Goal: Task Accomplishment & Management: Manage account settings

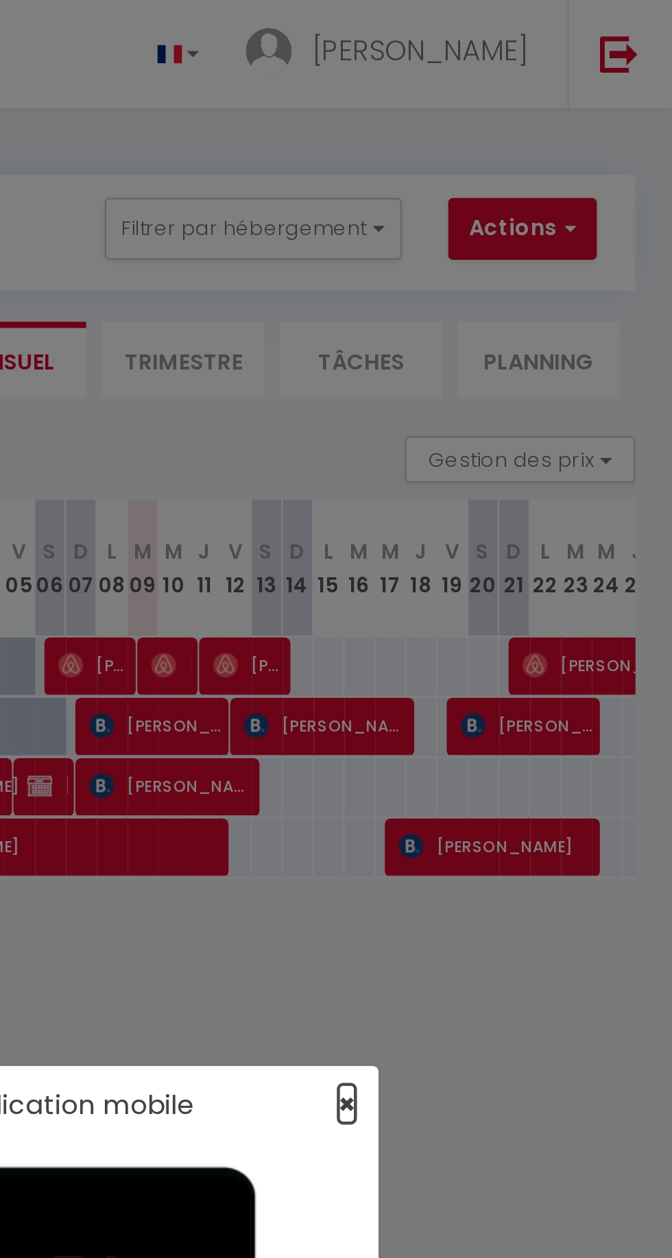
click at [528, 488] on span "×" at bounding box center [528, 489] width 8 height 17
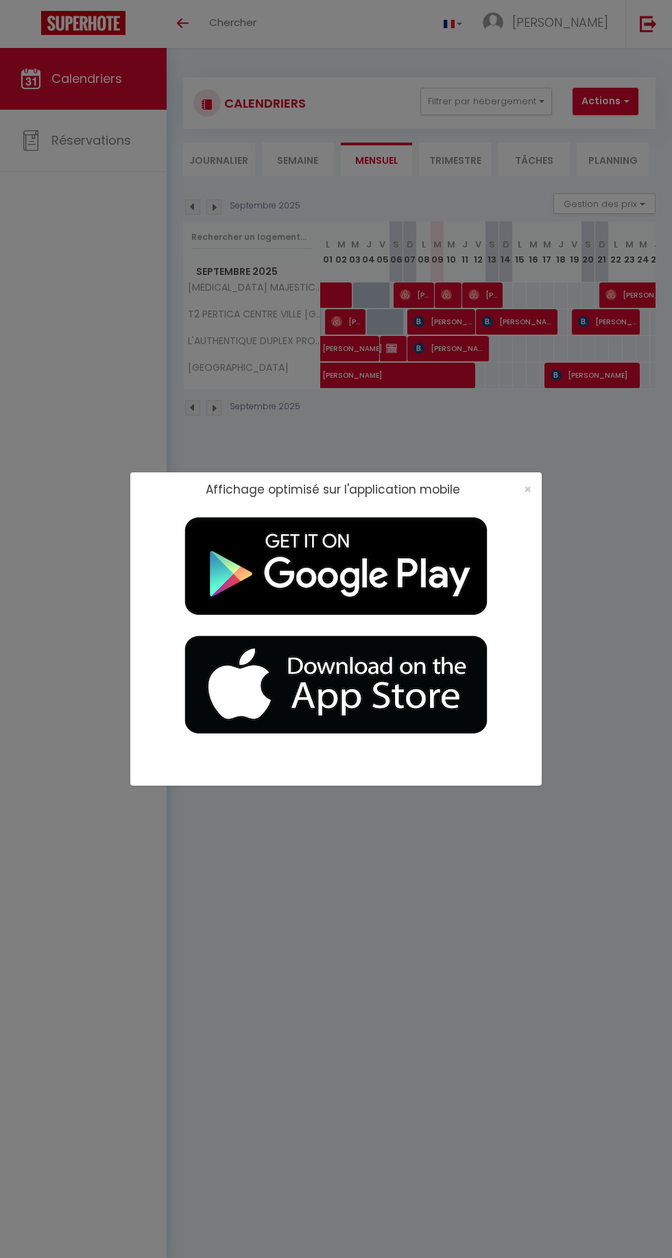
select select
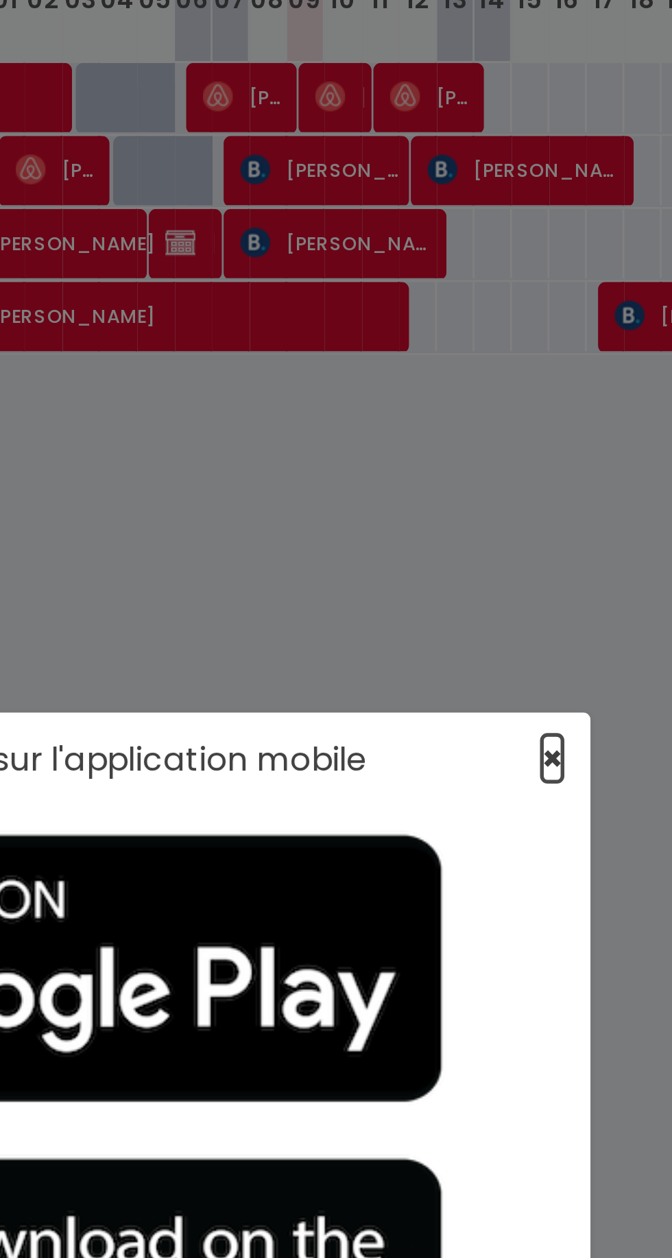
click at [527, 486] on span "×" at bounding box center [528, 489] width 8 height 17
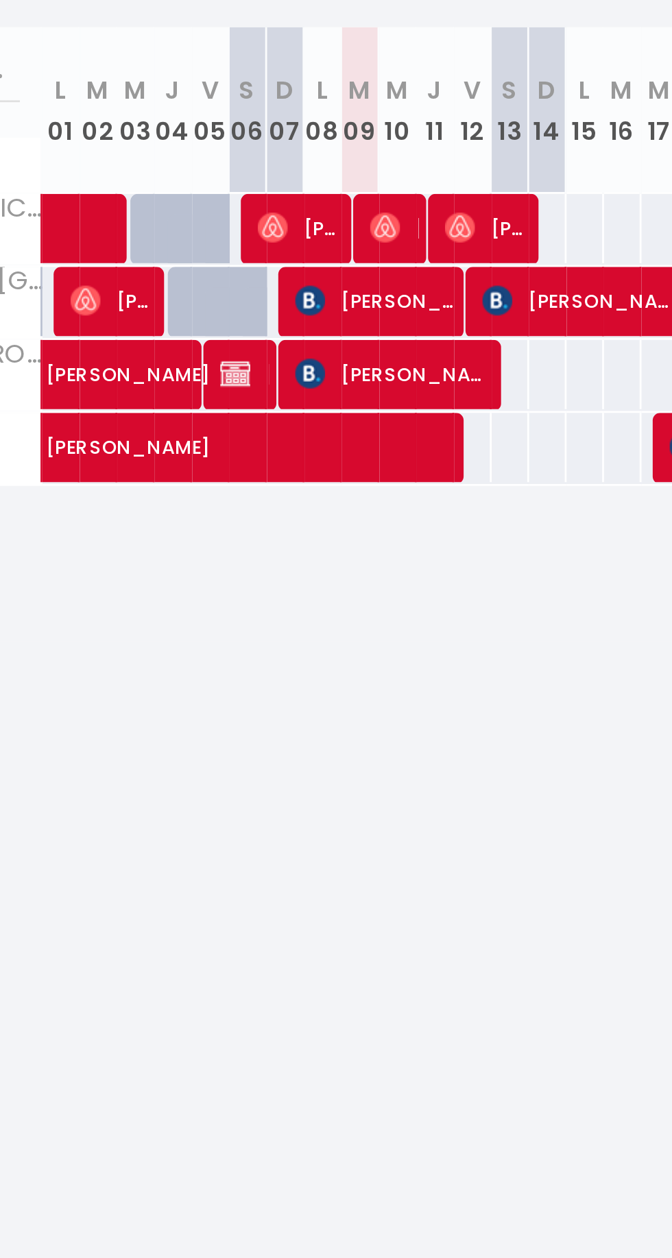
scroll to position [0, 126]
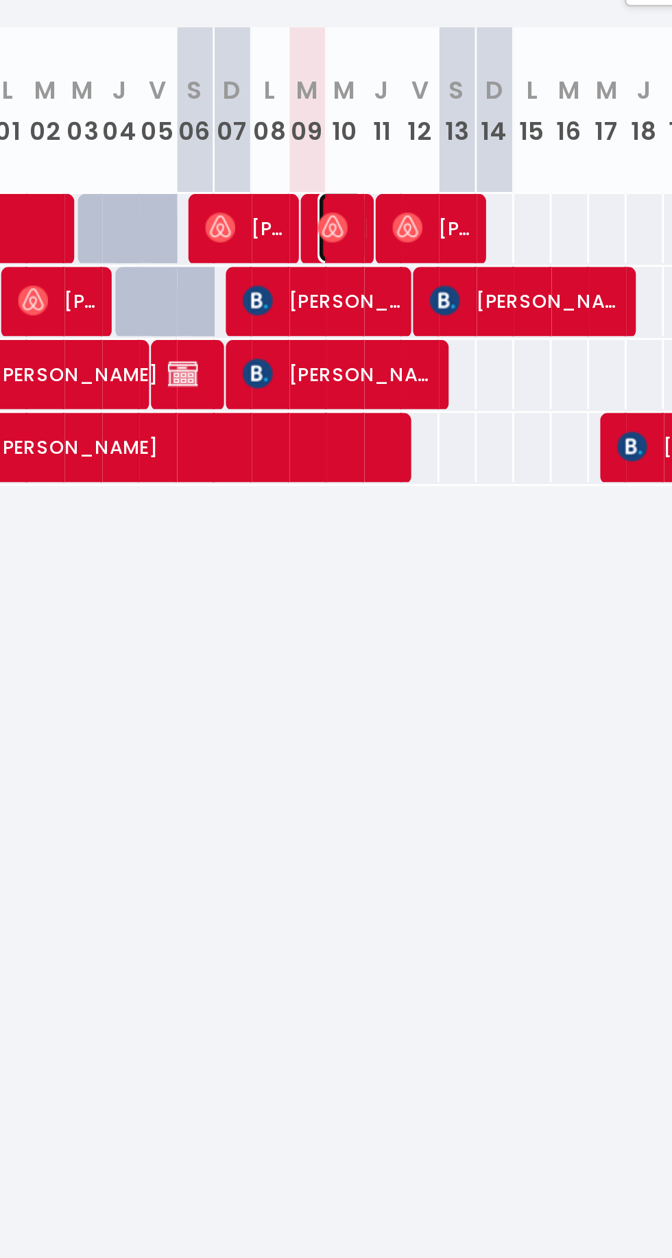
click at [321, 292] on img at bounding box center [320, 294] width 11 height 11
select select "OK"
select select "0"
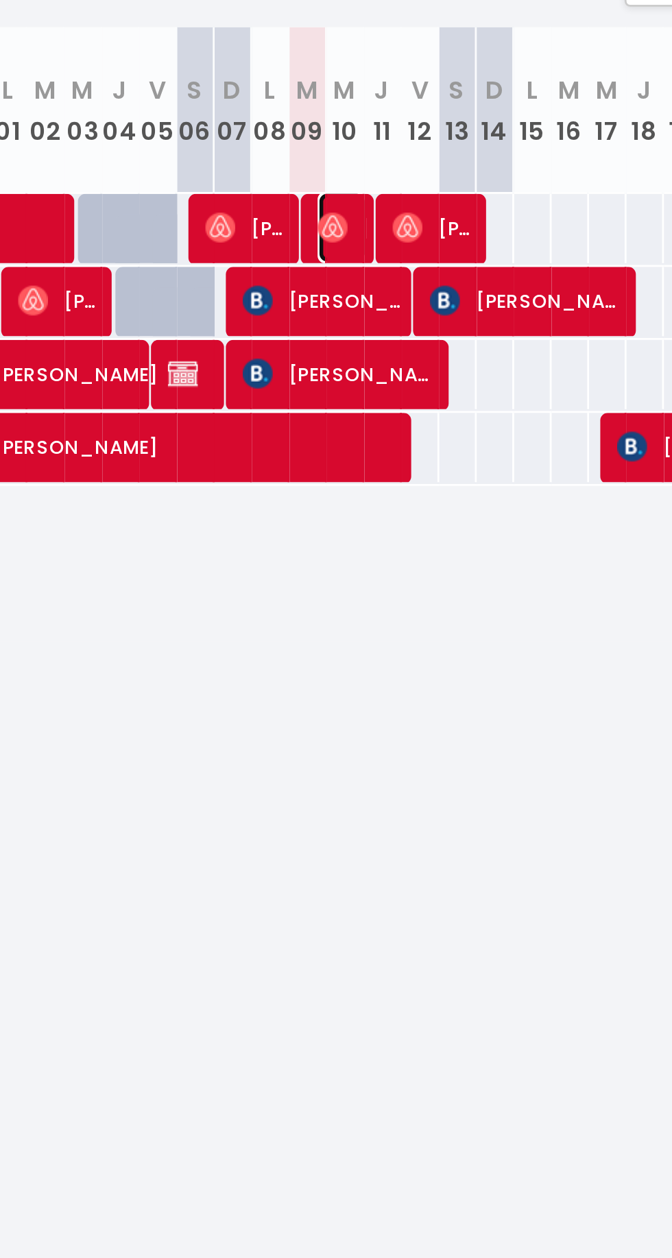
select select "1"
select select
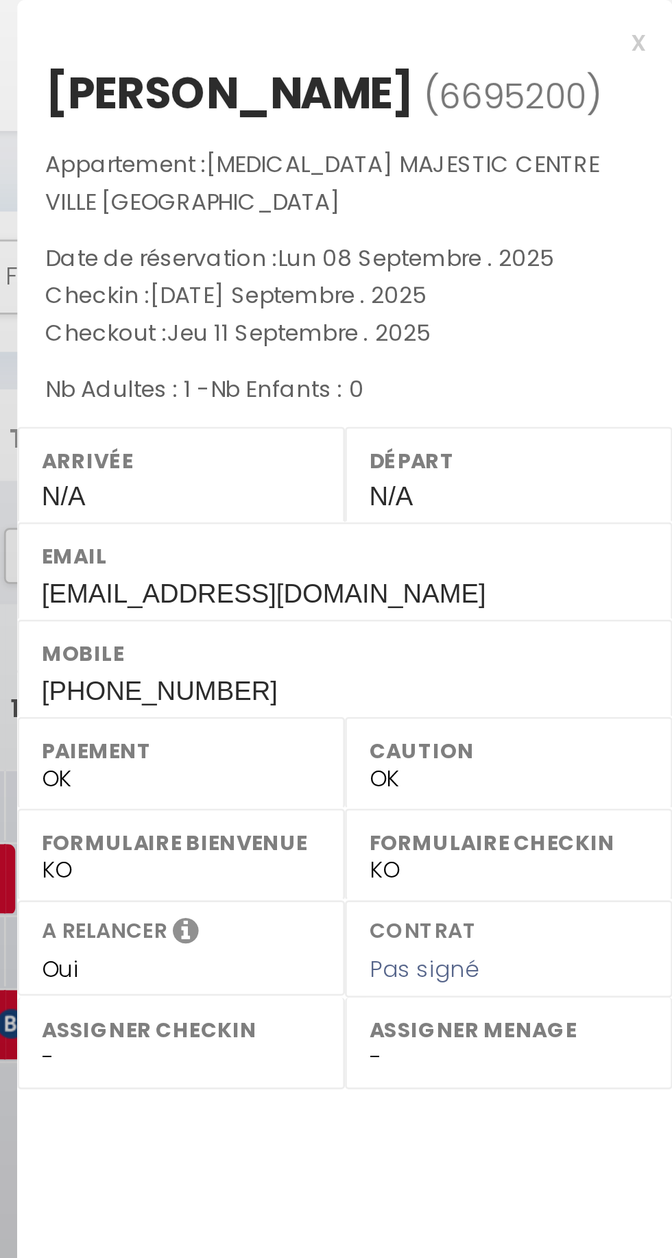
click at [658, 14] on div "x" at bounding box center [547, 15] width 230 height 16
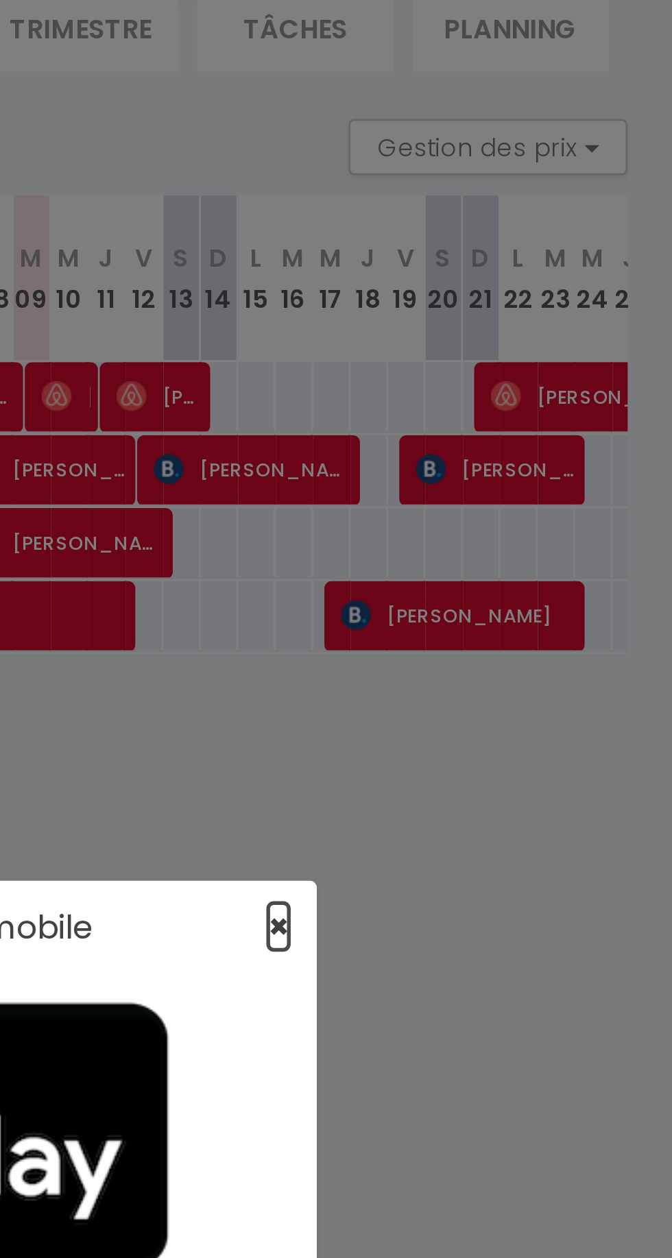
click at [525, 498] on span "×" at bounding box center [528, 489] width 8 height 17
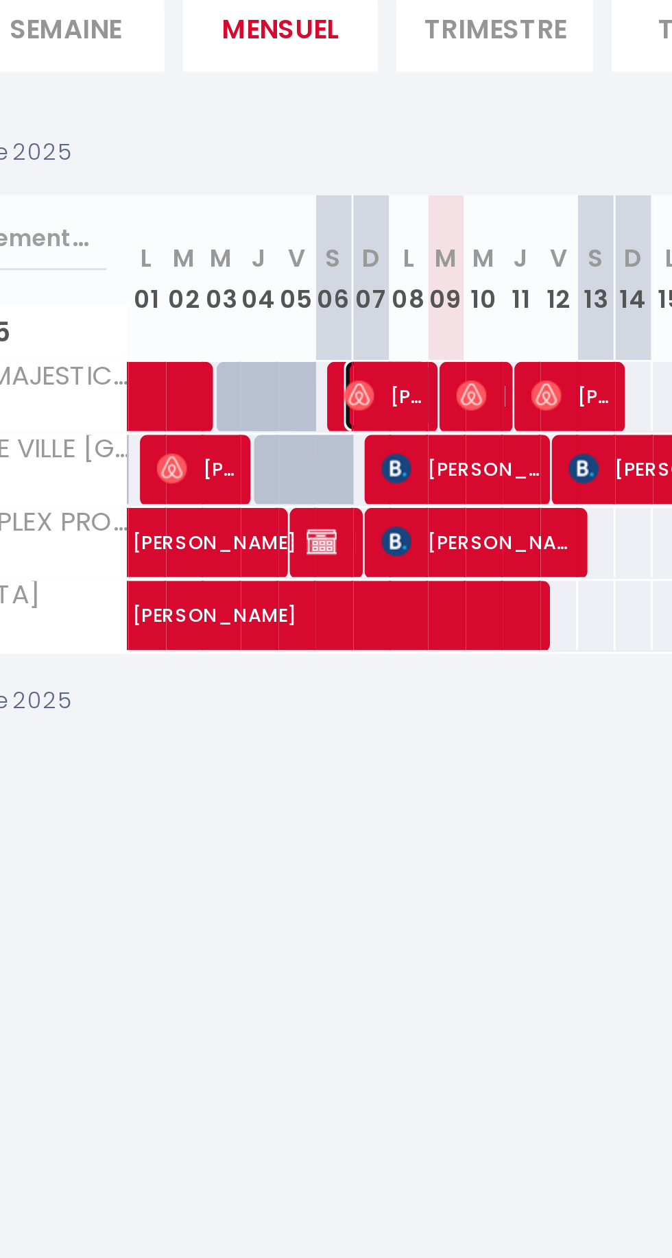
click at [407, 294] on img at bounding box center [405, 294] width 11 height 11
select select "OK"
select select "0"
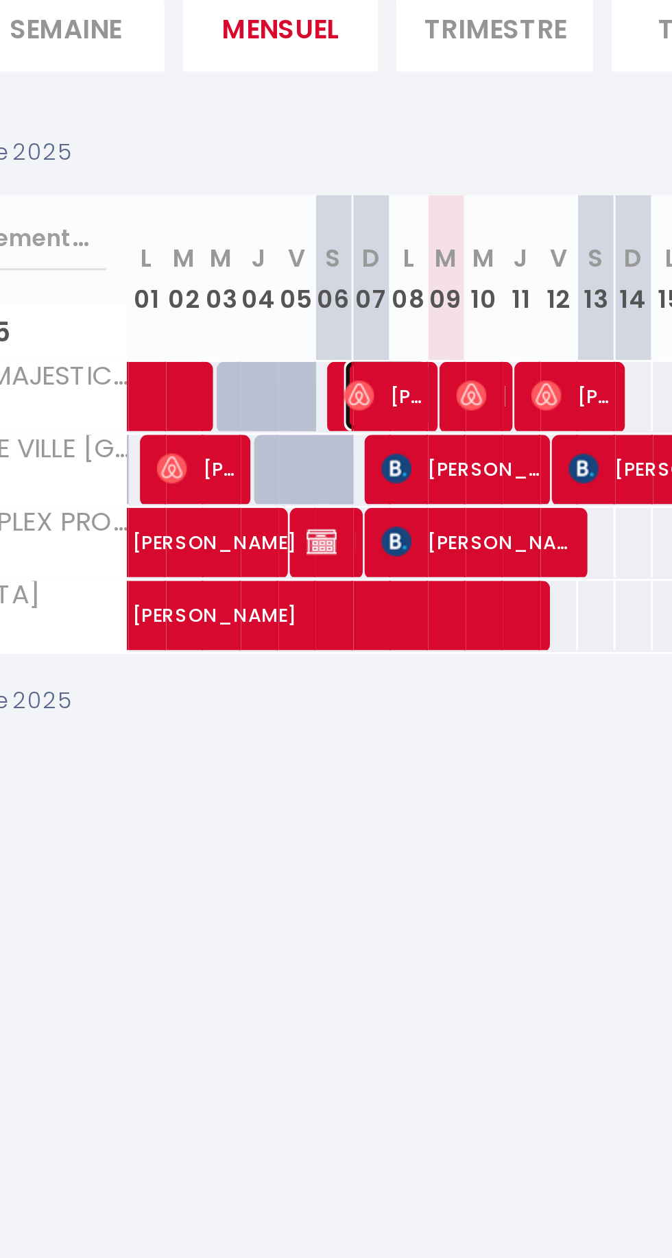
select select "1"
select select
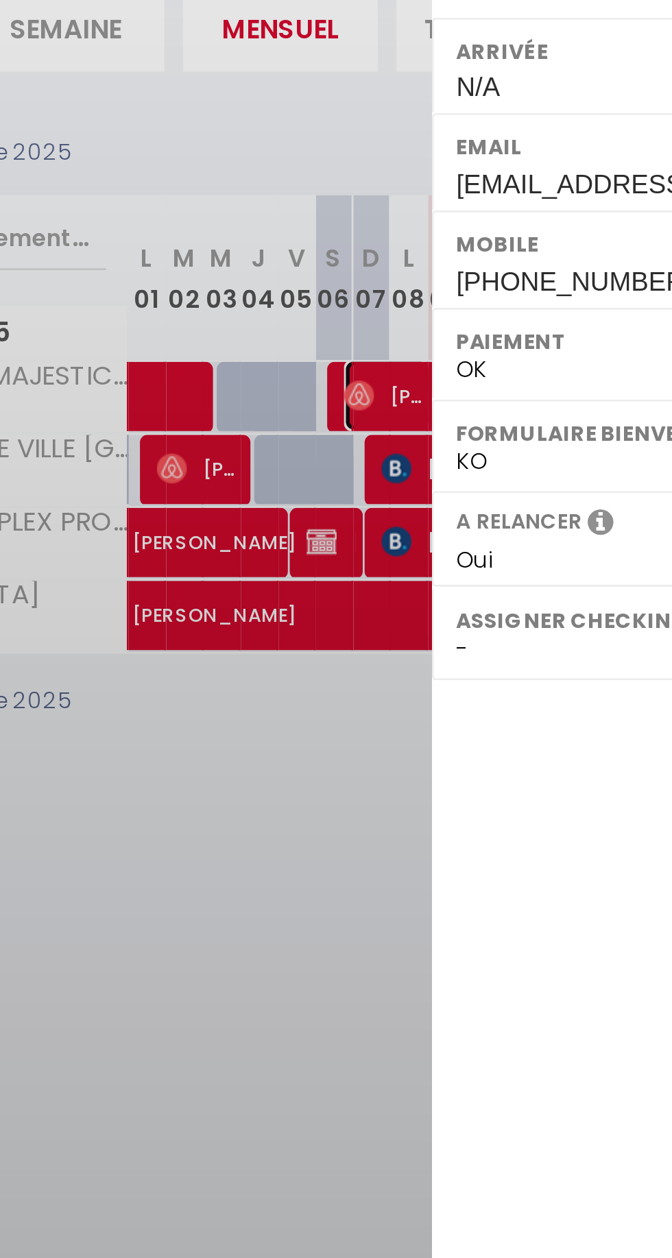
select select "51075"
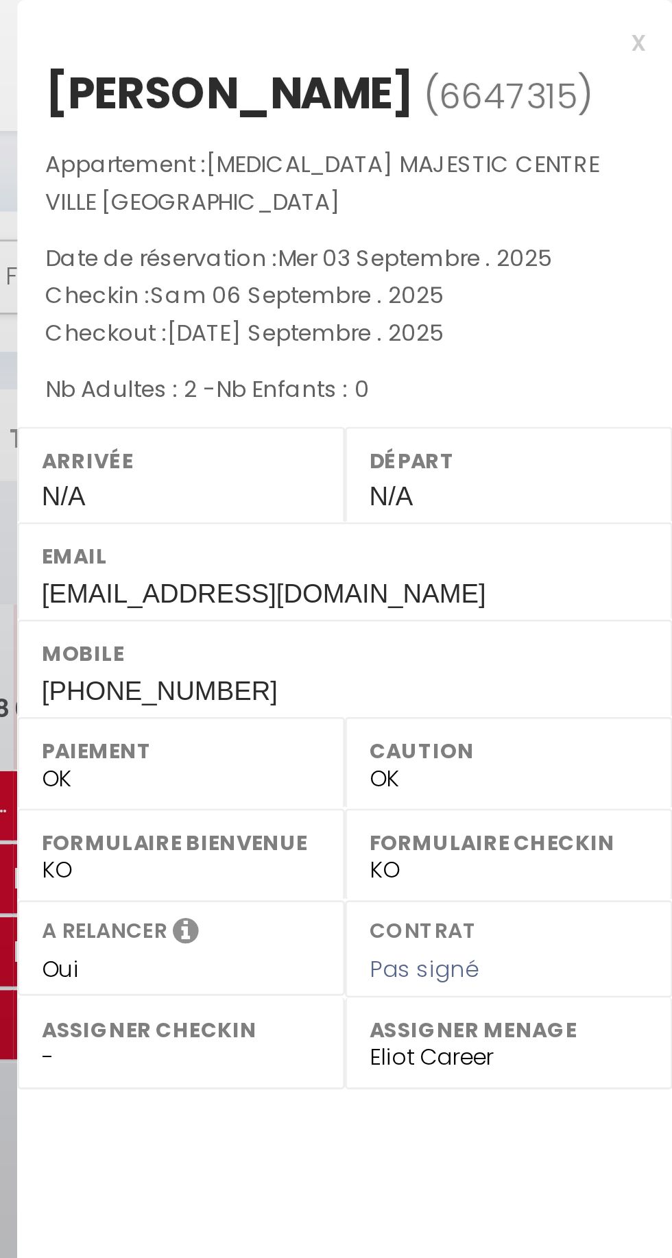
click at [661, 12] on div "x" at bounding box center [547, 15] width 230 height 16
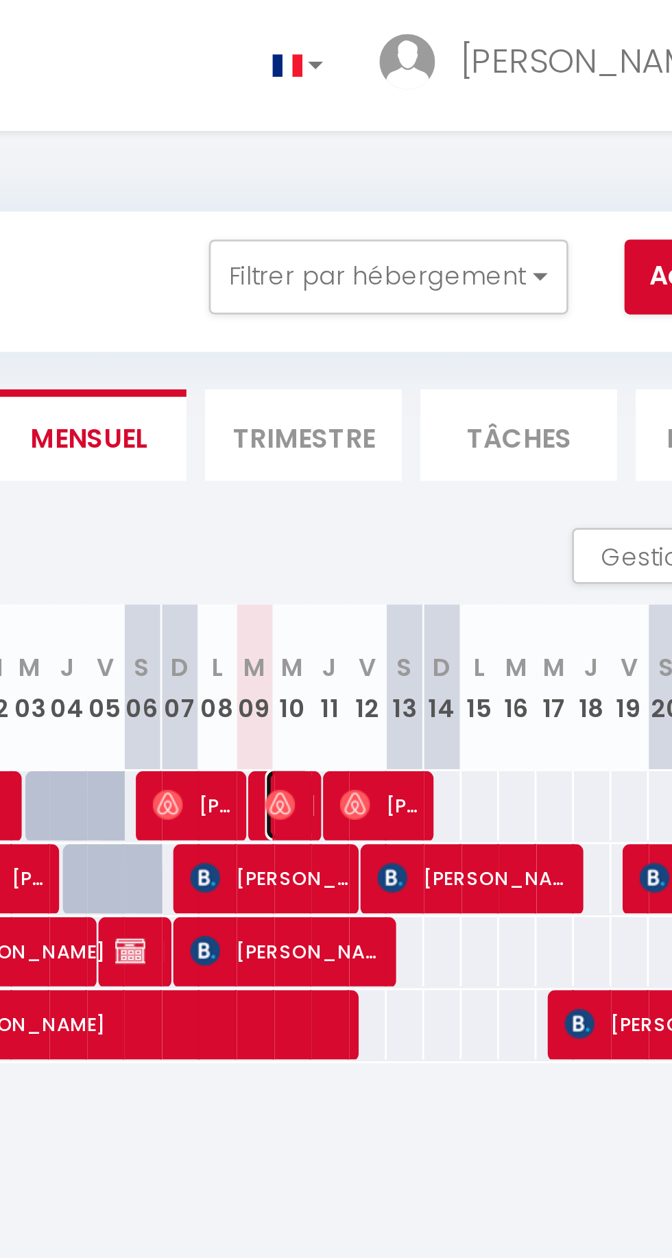
click at [448, 298] on img at bounding box center [446, 294] width 11 height 11
select select
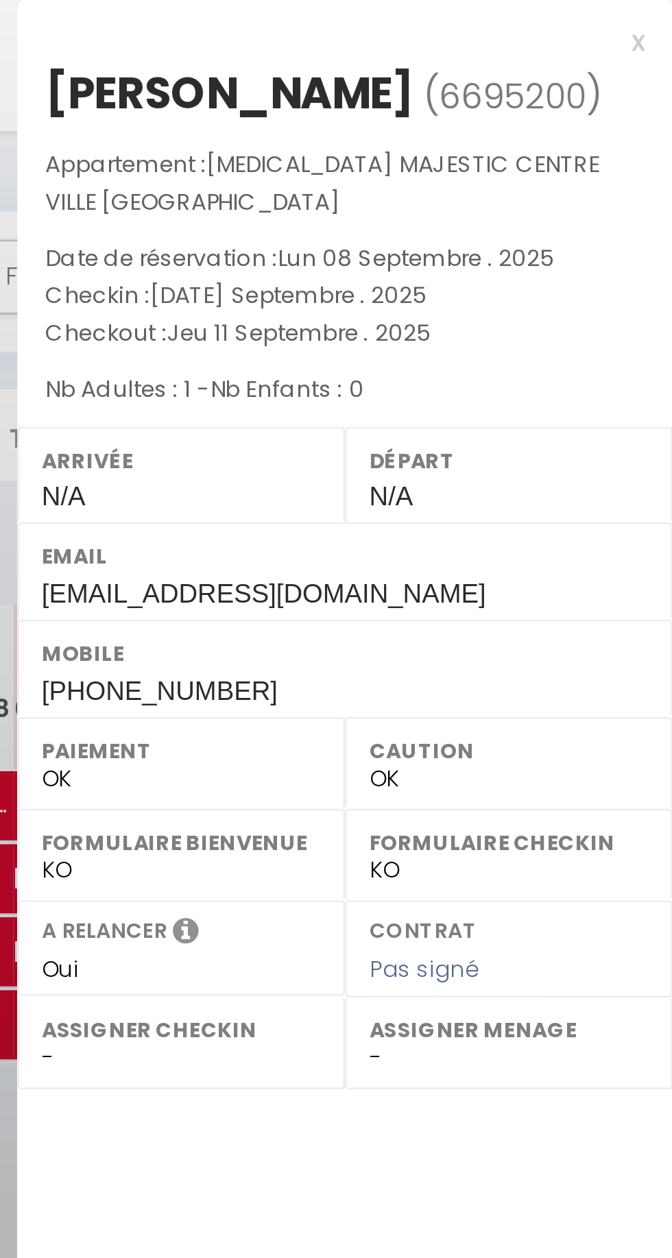
click at [658, 16] on div "x" at bounding box center [547, 15] width 230 height 16
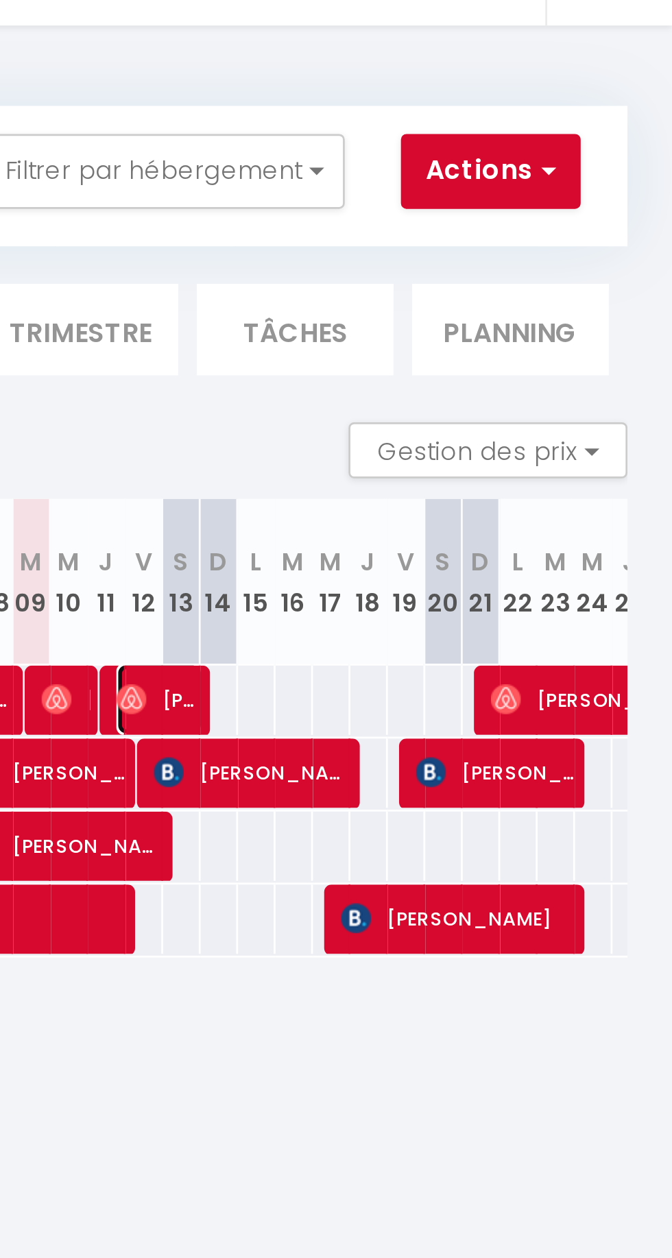
click at [483, 300] on span "[PERSON_NAME]" at bounding box center [484, 295] width 32 height 26
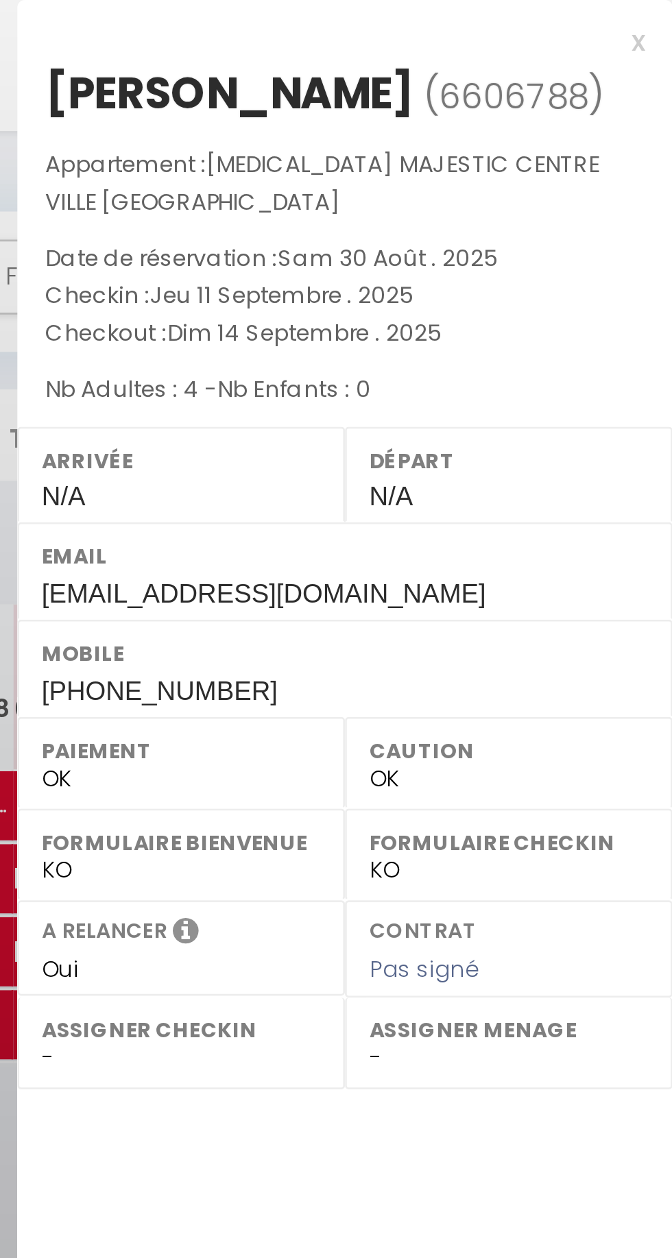
click at [659, 14] on div "x" at bounding box center [547, 15] width 230 height 16
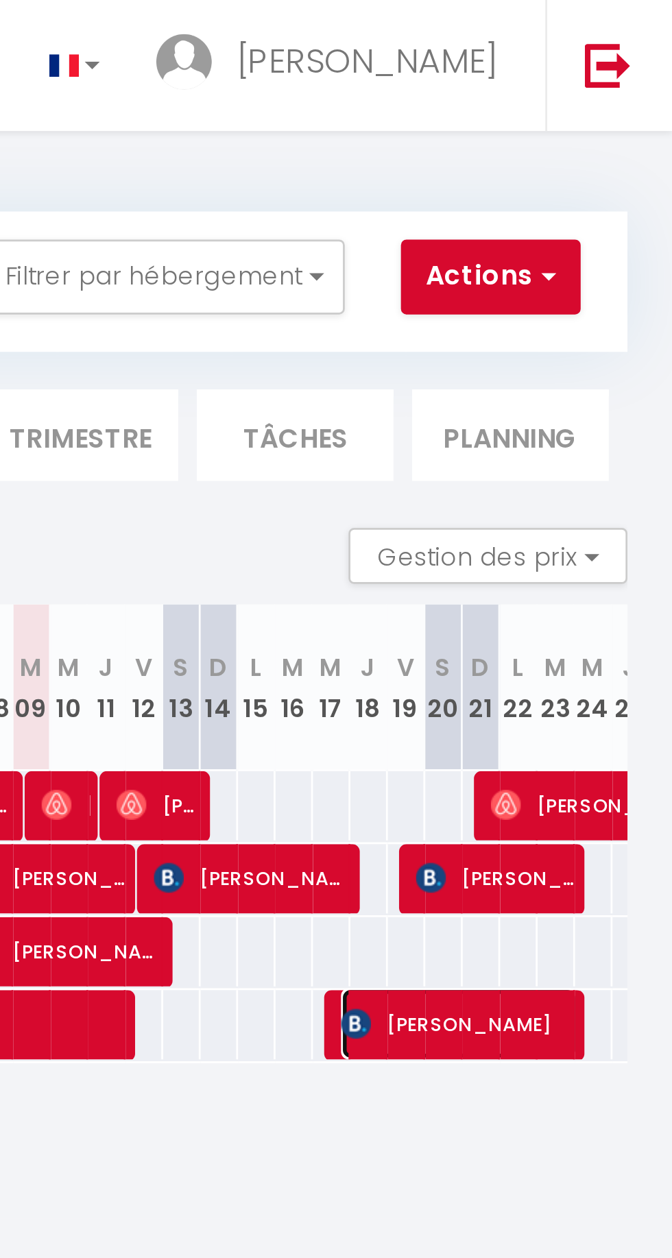
click at [586, 374] on span "[PERSON_NAME]" at bounding box center [594, 375] width 87 height 26
select select "KO"
select select "51075"
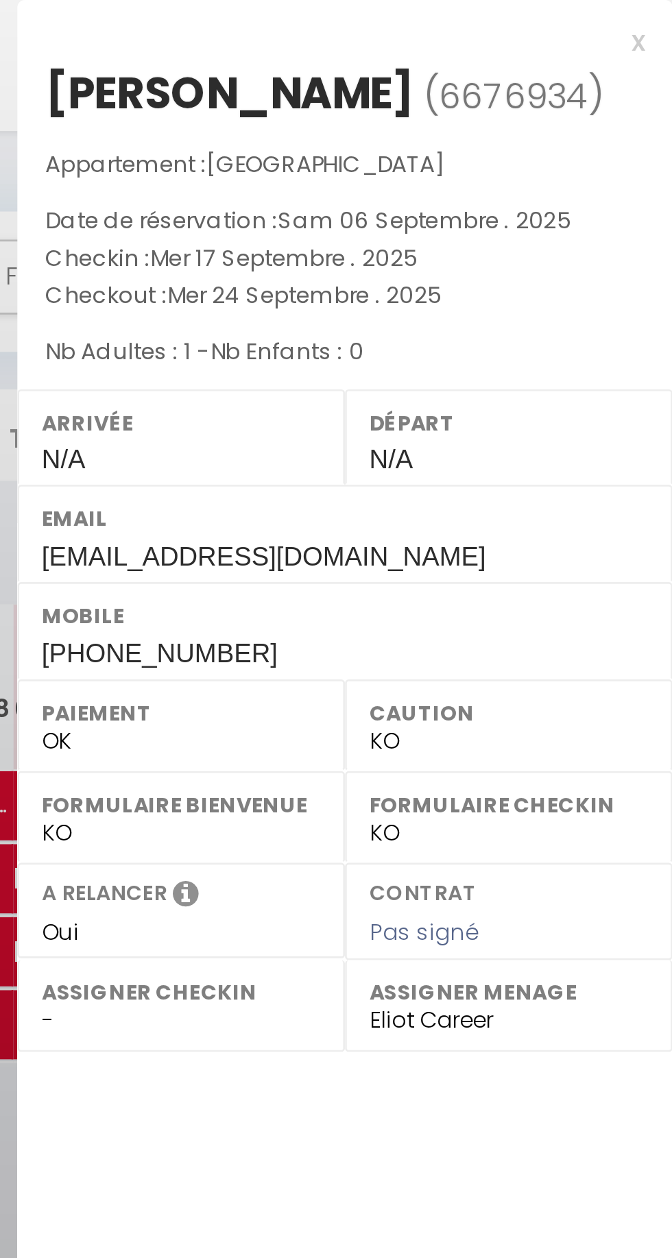
click at [659, 13] on div "x" at bounding box center [547, 15] width 230 height 16
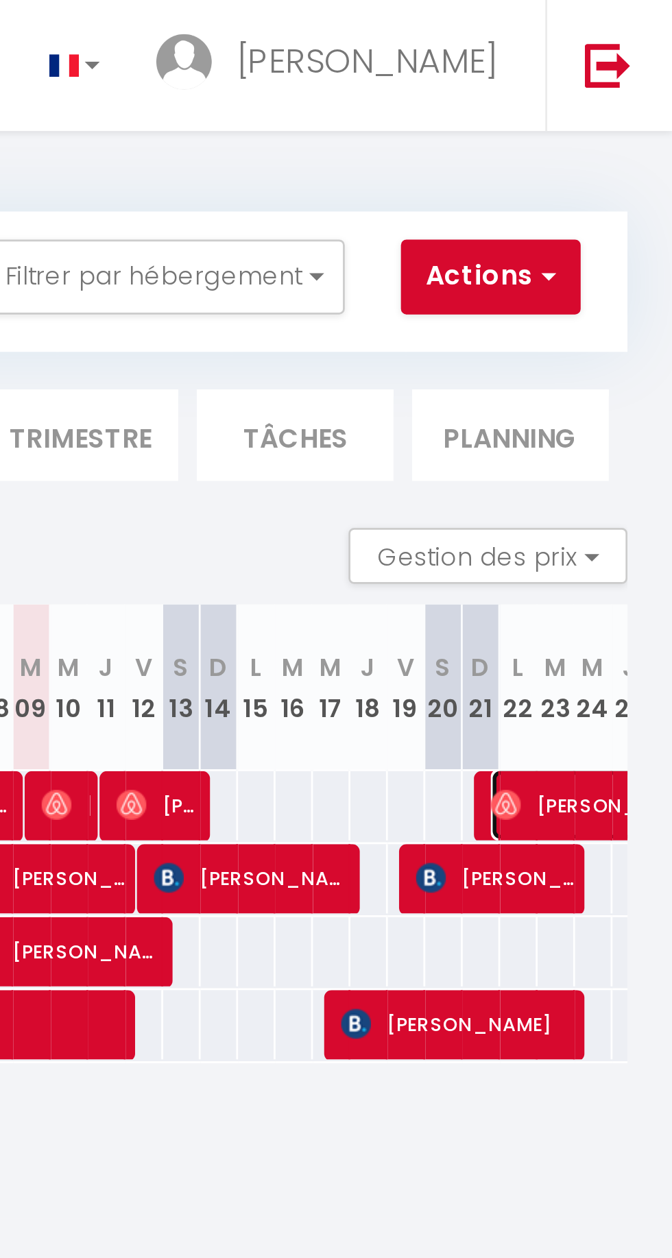
select select "OK"
select select
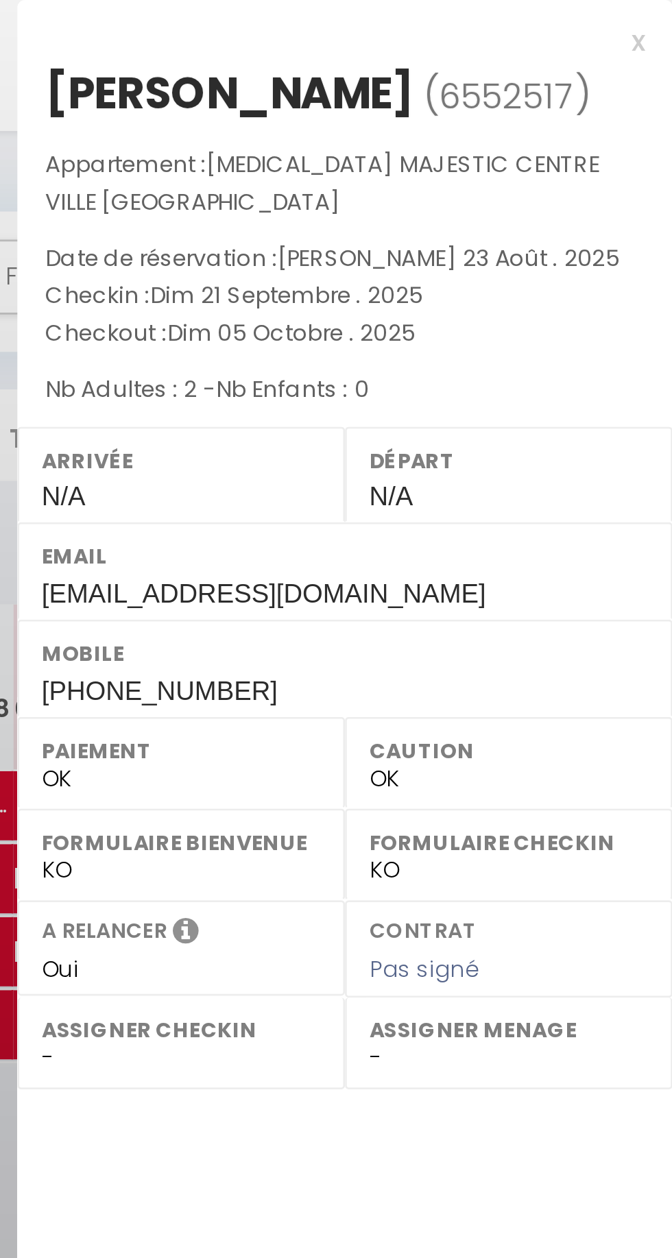
click at [661, 15] on div "x" at bounding box center [547, 15] width 230 height 16
